Goal: Navigation & Orientation: Understand site structure

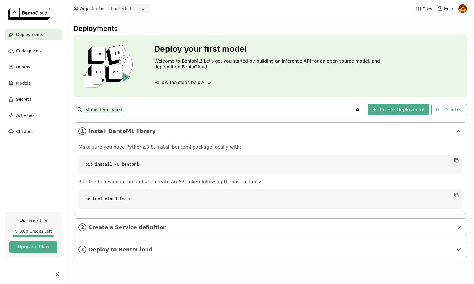
click at [143, 9] on icon at bounding box center [142, 9] width 3 height 2
click at [175, 12] on header "Organization hackerloft Docs Help" at bounding box center [237, 8] width 474 height 17
click at [168, 110] on input "-status:terminated" at bounding box center [219, 109] width 271 height 9
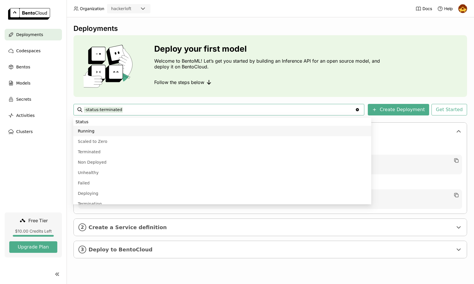
click at [299, 92] on div "Deploy your first model Welcome to BentoML! Let’s get you started by building a…" at bounding box center [269, 66] width 393 height 62
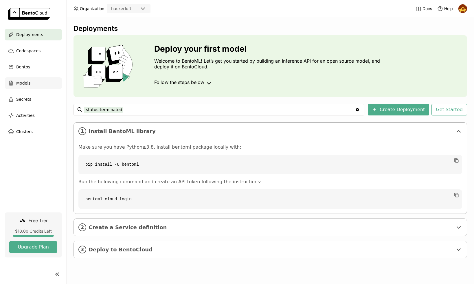
click at [23, 84] on span "Models" at bounding box center [23, 83] width 14 height 7
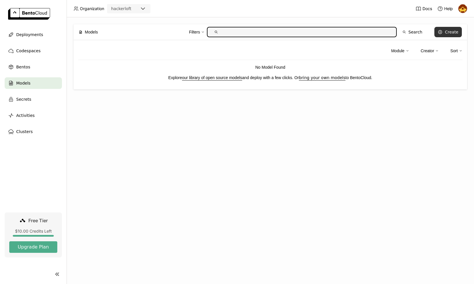
click at [450, 33] on div "Create" at bounding box center [451, 32] width 14 height 5
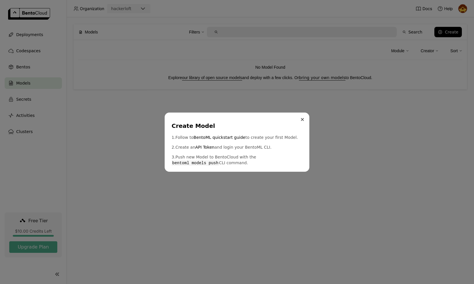
click at [301, 120] on icon "Close" at bounding box center [302, 119] width 3 height 3
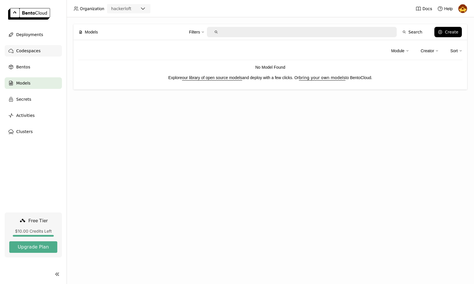
click at [25, 49] on span "Codespaces" at bounding box center [28, 50] width 24 height 7
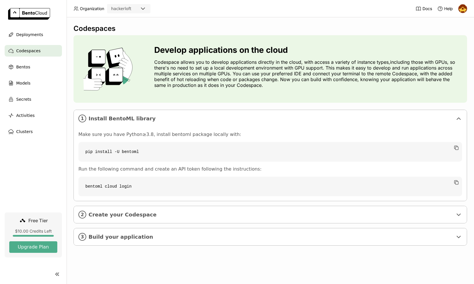
click at [466, 7] on div at bounding box center [462, 8] width 9 height 9
click at [446, 46] on span "Settings" at bounding box center [450, 46] width 15 height 5
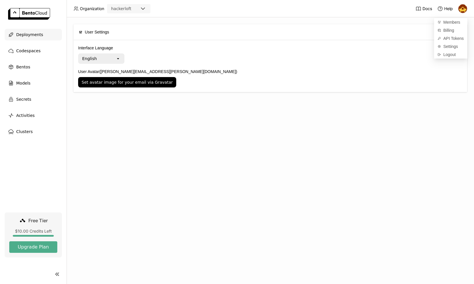
click at [15, 36] on div "Deployments" at bounding box center [33, 35] width 57 height 12
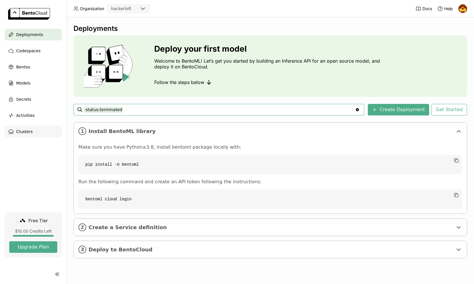
click at [18, 135] on span "Clusters" at bounding box center [24, 131] width 16 height 7
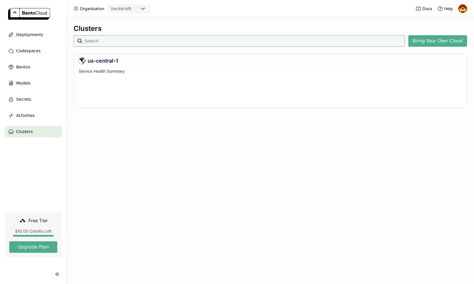
scroll to position [38, 387]
click at [205, 89] on div at bounding box center [204, 88] width 2 height 15
click at [445, 42] on button "Bring Your Own Cloud" at bounding box center [437, 41] width 59 height 12
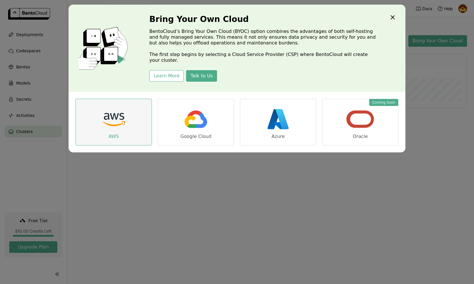
click at [126, 122] on img "dialog" at bounding box center [113, 119] width 29 height 29
